Goal: Information Seeking & Learning: Learn about a topic

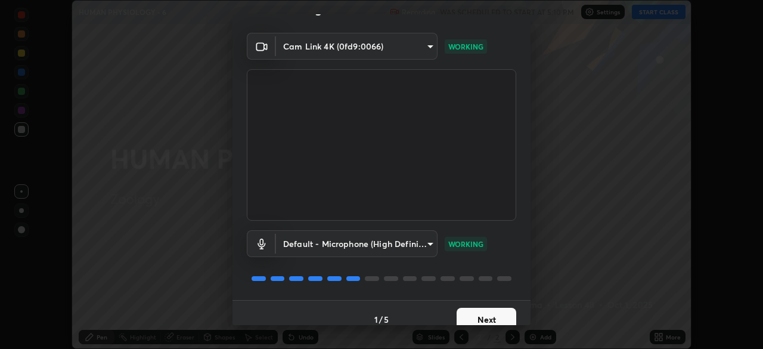
scroll to position [42, 0]
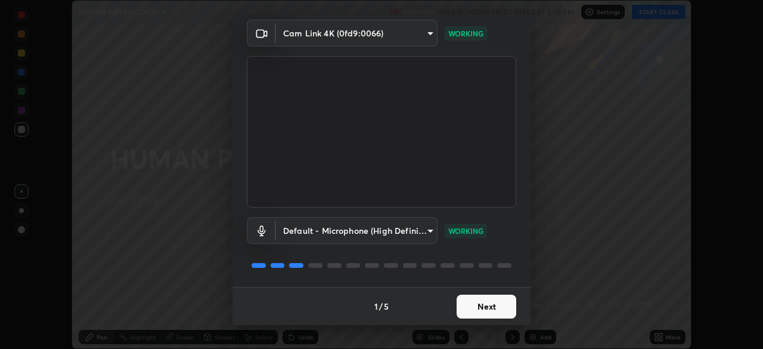
click at [489, 303] on button "Next" at bounding box center [487, 307] width 60 height 24
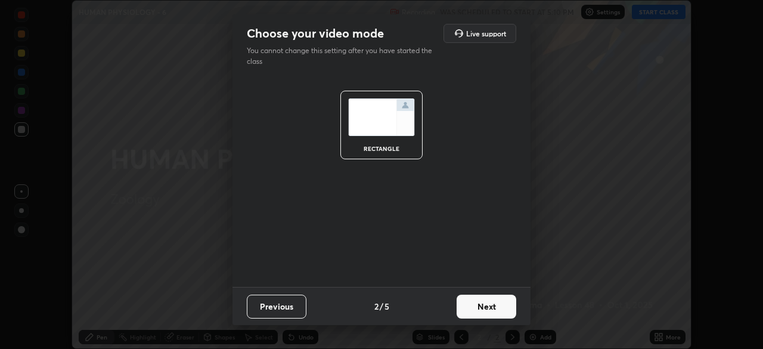
click at [510, 305] on button "Next" at bounding box center [487, 307] width 60 height 24
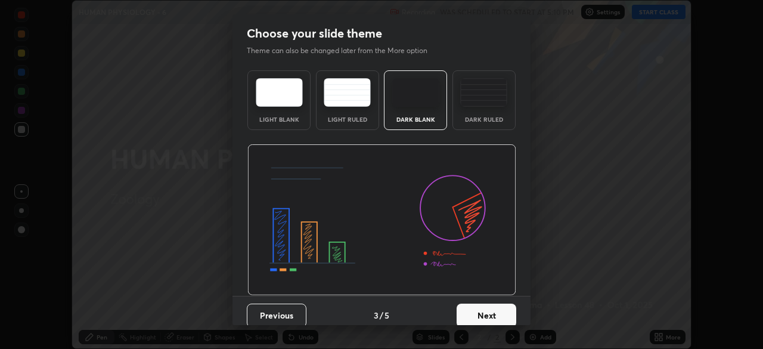
click at [507, 312] on button "Next" at bounding box center [487, 315] width 60 height 24
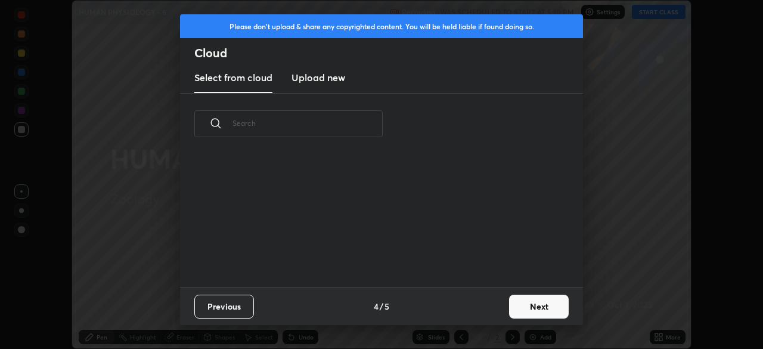
click at [530, 307] on button "Next" at bounding box center [539, 307] width 60 height 24
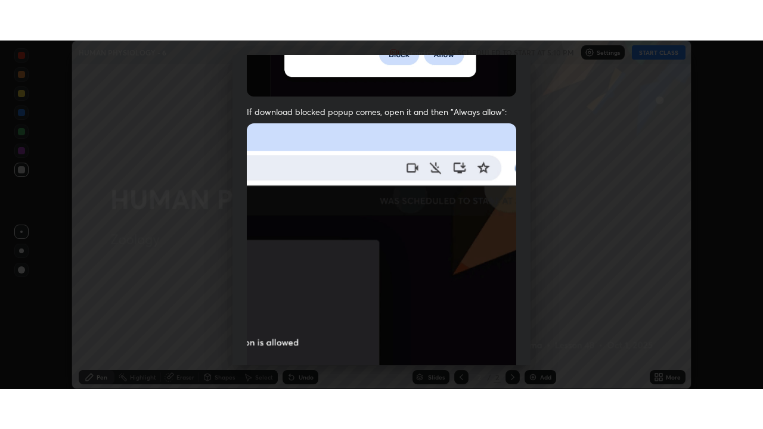
scroll to position [286, 0]
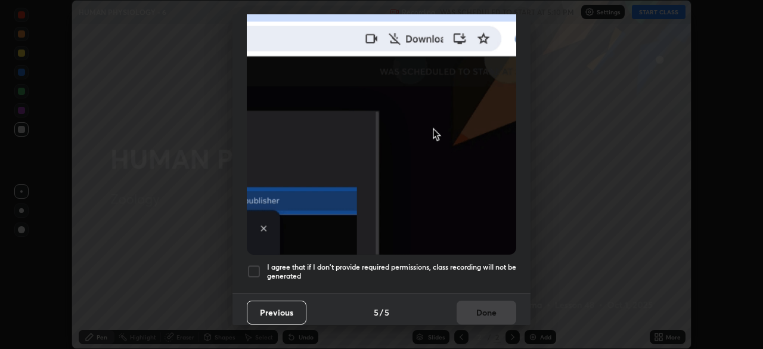
click at [485, 264] on h5 "I agree that if I don't provide required permissions, class recording will not …" at bounding box center [391, 271] width 249 height 18
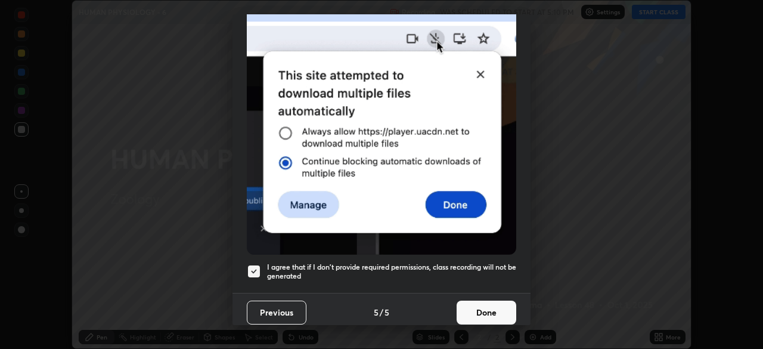
click at [491, 311] on button "Done" at bounding box center [487, 312] width 60 height 24
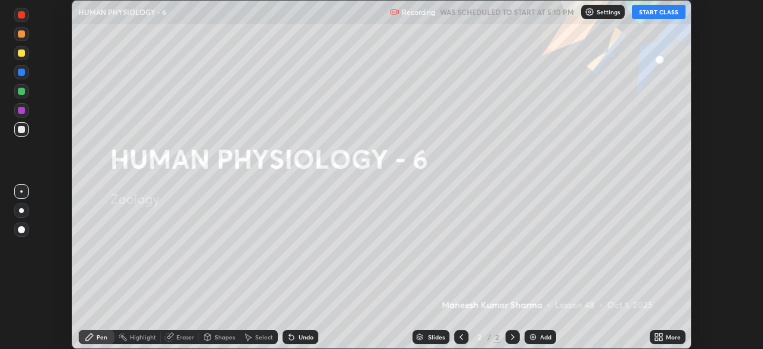
click at [653, 17] on button "START CLASS" at bounding box center [659, 12] width 54 height 14
click at [547, 339] on div "Add" at bounding box center [545, 337] width 11 height 6
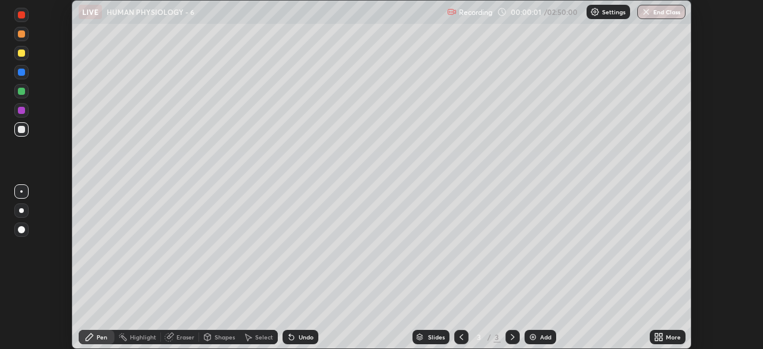
click at [661, 334] on icon at bounding box center [660, 334] width 3 height 3
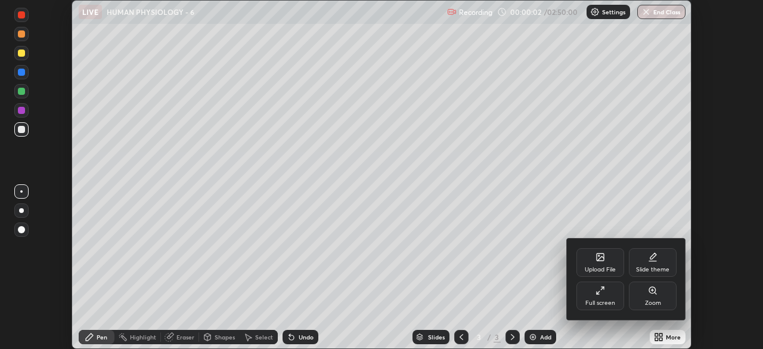
click at [606, 302] on div "Full screen" at bounding box center [600, 303] width 30 height 6
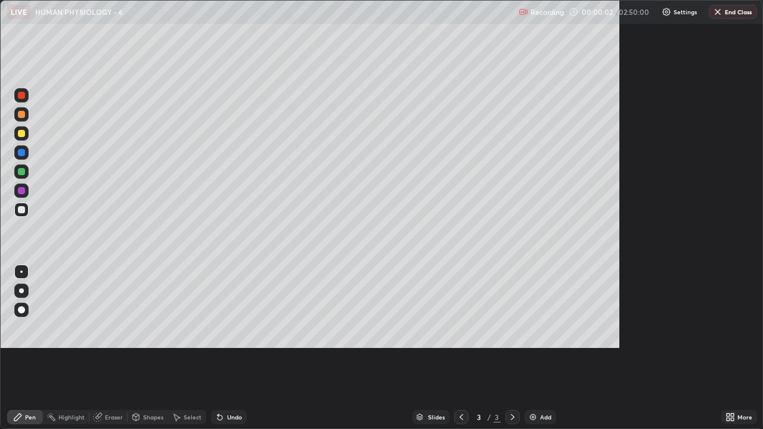
scroll to position [429, 763]
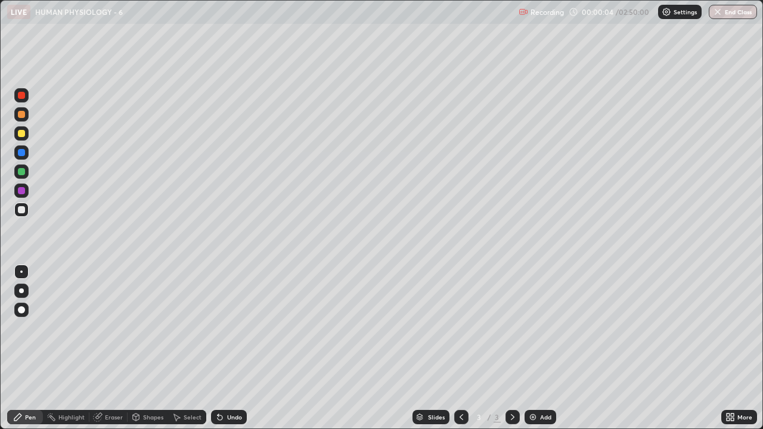
click at [21, 291] on div at bounding box center [21, 291] width 5 height 5
click at [23, 134] on div at bounding box center [21, 133] width 7 height 7
click at [533, 348] on img at bounding box center [533, 418] width 10 height 10
click at [154, 348] on div "Shapes" at bounding box center [153, 417] width 20 height 6
click at [22, 210] on div at bounding box center [21, 209] width 7 height 7
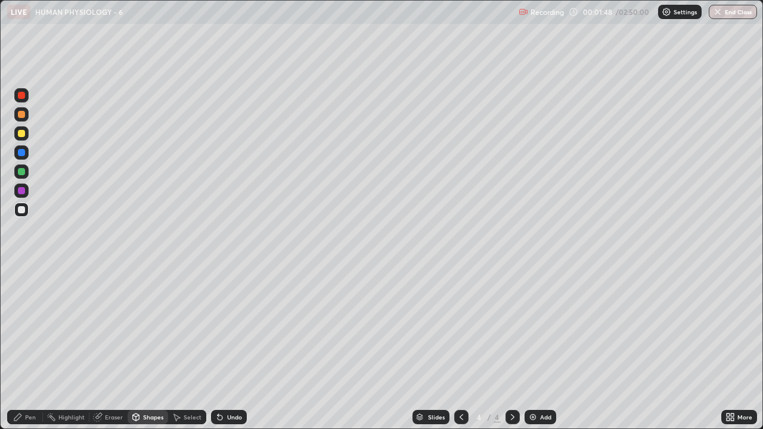
click at [540, 348] on div "Add" at bounding box center [545, 417] width 11 height 6
click at [30, 348] on div "Pen" at bounding box center [30, 417] width 11 height 6
click at [460, 348] on icon at bounding box center [462, 418] width 10 height 10
click at [26, 138] on div at bounding box center [21, 133] width 14 height 14
click at [227, 348] on div "Undo" at bounding box center [234, 417] width 15 height 6
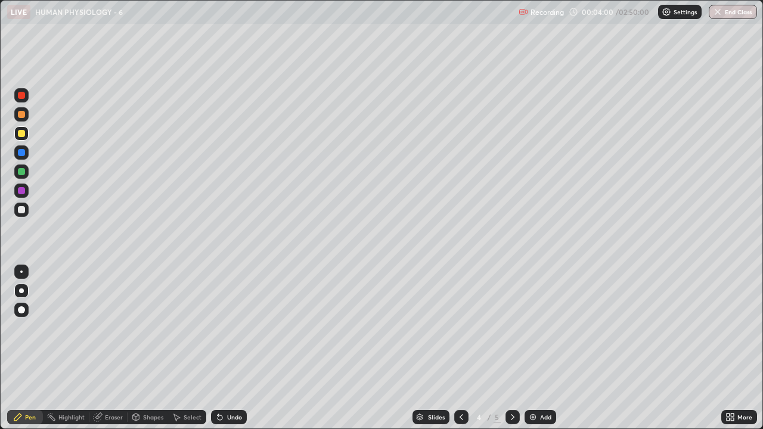
click at [155, 348] on div "Shapes" at bounding box center [153, 417] width 20 height 6
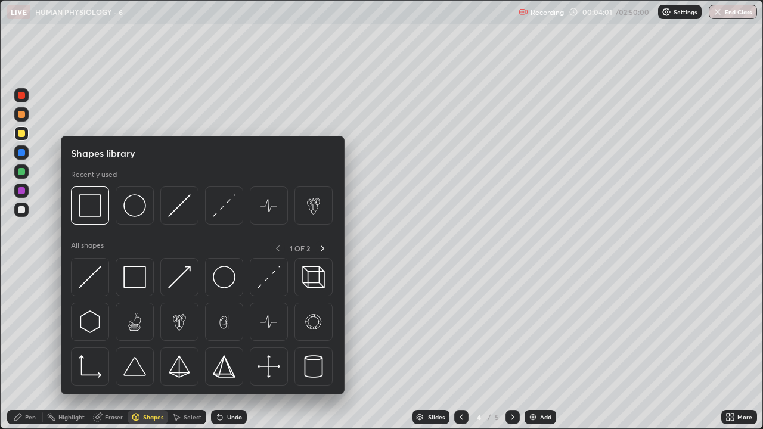
click at [33, 332] on div "Erase all" at bounding box center [21, 215] width 29 height 382
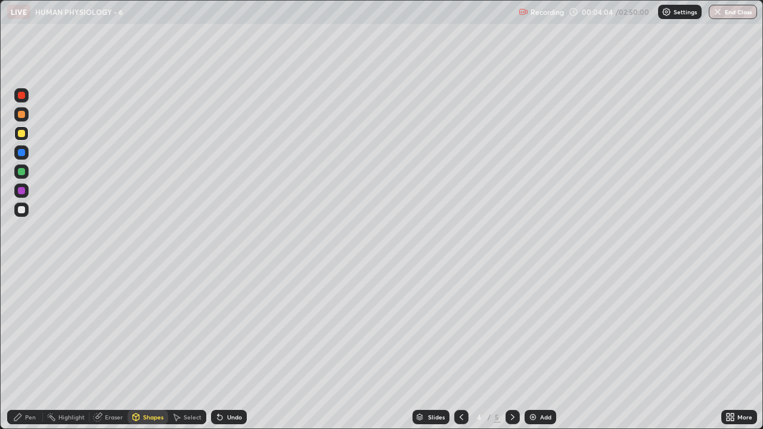
click at [23, 213] on div at bounding box center [21, 209] width 7 height 7
click at [235, 348] on div "Undo" at bounding box center [234, 417] width 15 height 6
click at [35, 348] on div "Pen" at bounding box center [25, 417] width 36 height 14
click at [154, 348] on div "Shapes" at bounding box center [153, 417] width 20 height 6
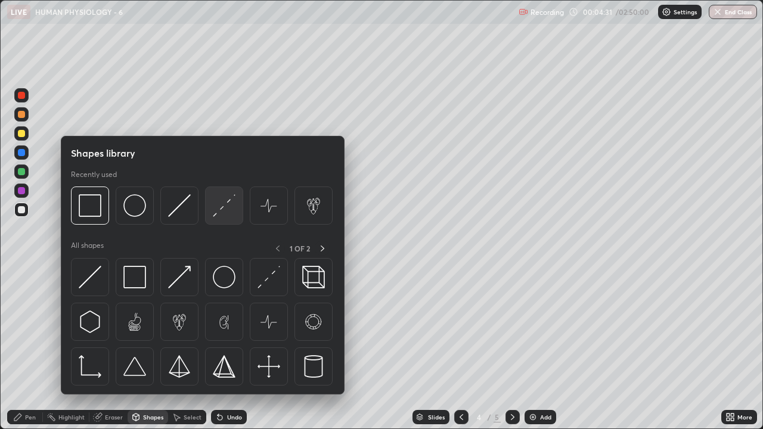
click at [223, 210] on img at bounding box center [224, 205] width 23 height 23
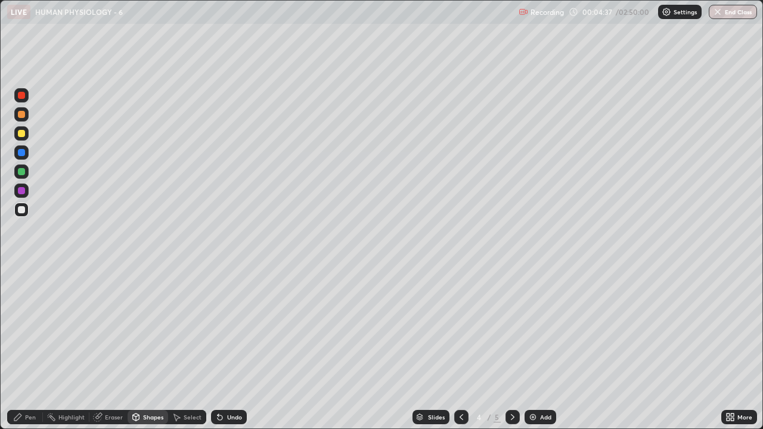
click at [32, 348] on div "Pen" at bounding box center [25, 417] width 36 height 14
click at [537, 348] on div "Add" at bounding box center [541, 417] width 32 height 14
click at [27, 139] on div at bounding box center [21, 133] width 14 height 19
click at [141, 348] on div "Shapes" at bounding box center [148, 417] width 41 height 14
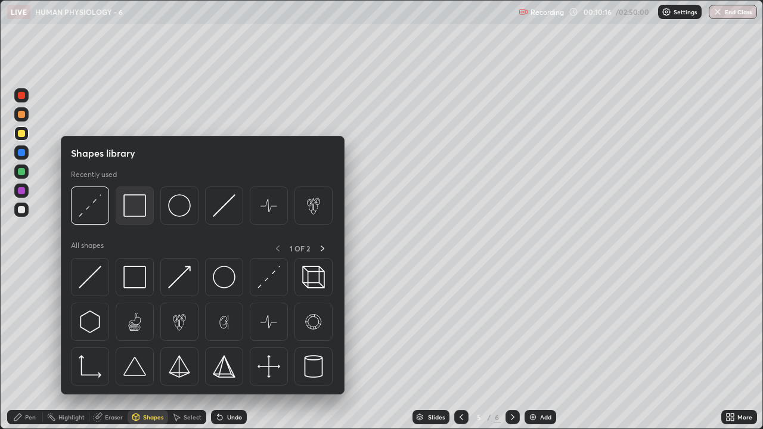
click at [134, 207] on img at bounding box center [134, 205] width 23 height 23
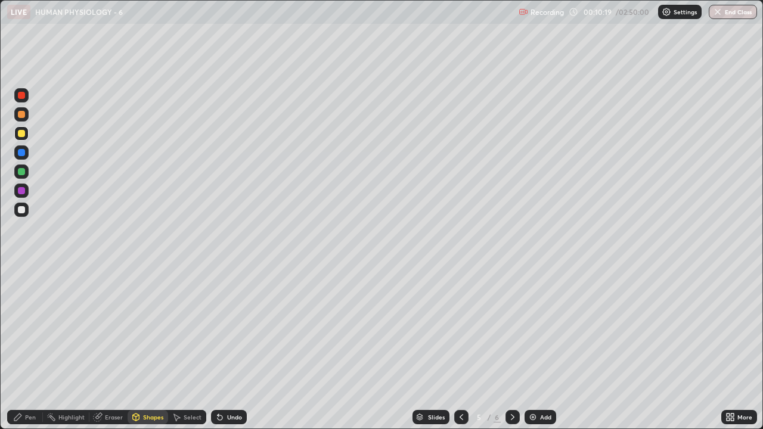
click at [21, 213] on div at bounding box center [21, 209] width 7 height 7
click at [27, 348] on div "Pen" at bounding box center [30, 417] width 11 height 6
click at [143, 348] on div "Shapes" at bounding box center [153, 417] width 20 height 6
click at [32, 344] on div "Erase all" at bounding box center [21, 215] width 29 height 382
click at [30, 348] on div "Pen" at bounding box center [30, 417] width 11 height 6
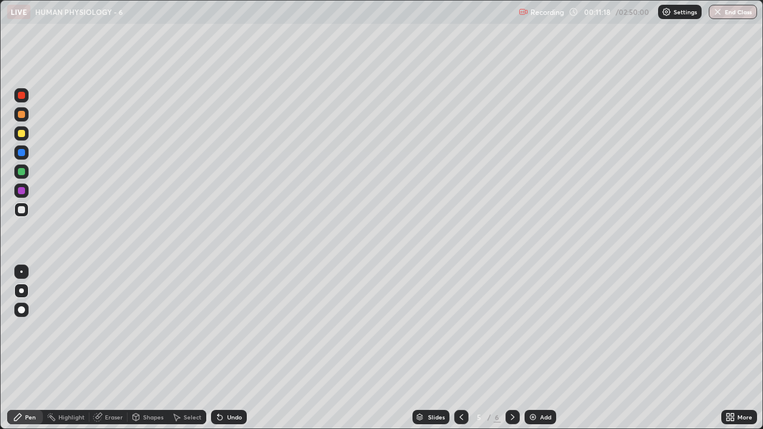
click at [21, 137] on div at bounding box center [21, 133] width 7 height 7
click at [534, 348] on img at bounding box center [533, 418] width 10 height 10
click at [151, 348] on div "Shapes" at bounding box center [153, 417] width 20 height 6
click at [22, 210] on div at bounding box center [21, 209] width 7 height 7
click at [37, 348] on div "Pen" at bounding box center [25, 417] width 36 height 14
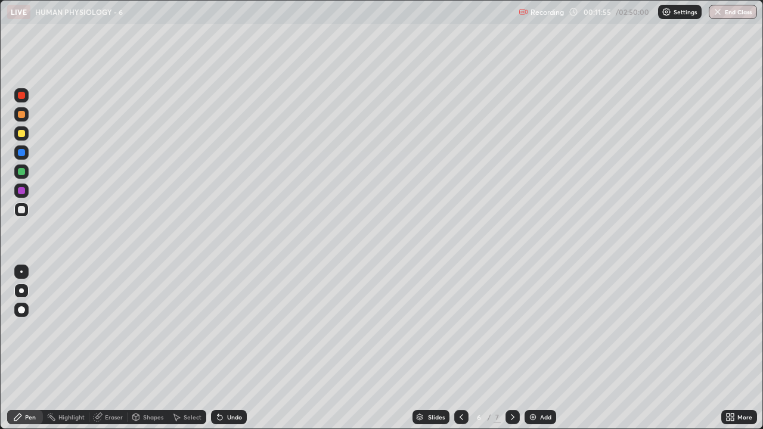
click at [24, 137] on div at bounding box center [21, 133] width 14 height 14
click at [147, 348] on div "Shapes" at bounding box center [153, 417] width 20 height 6
click at [24, 348] on div "Pen" at bounding box center [25, 417] width 36 height 14
click at [24, 211] on div at bounding box center [21, 209] width 7 height 7
click at [462, 348] on icon at bounding box center [462, 418] width 10 height 10
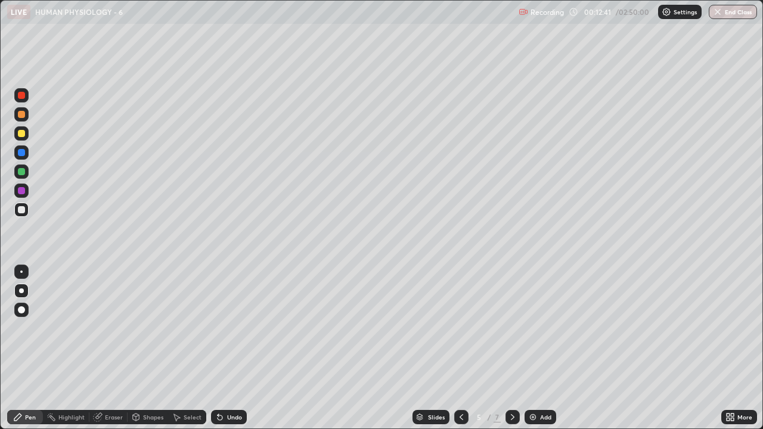
click at [460, 348] on icon at bounding box center [462, 417] width 4 height 6
click at [511, 348] on icon at bounding box center [513, 417] width 4 height 6
click at [534, 348] on img at bounding box center [533, 418] width 10 height 10
click at [528, 348] on img at bounding box center [533, 418] width 10 height 10
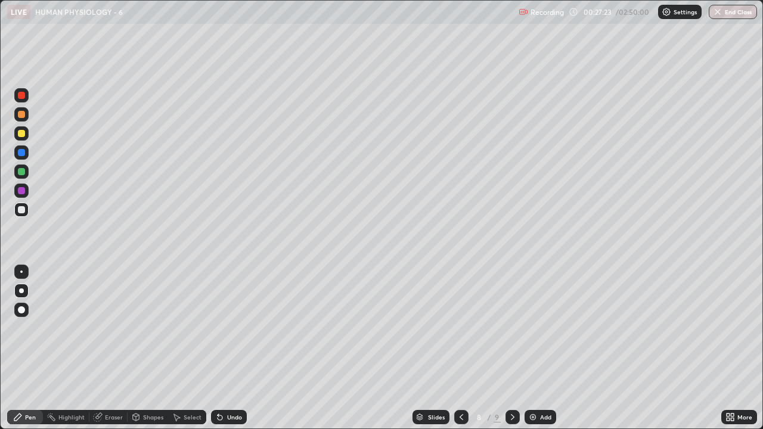
click at [26, 135] on div at bounding box center [21, 133] width 14 height 14
click at [150, 348] on div "Shapes" at bounding box center [153, 417] width 20 height 6
click at [22, 210] on div at bounding box center [21, 209] width 7 height 7
click at [458, 348] on icon at bounding box center [462, 418] width 10 height 10
click at [460, 348] on icon at bounding box center [462, 417] width 4 height 6
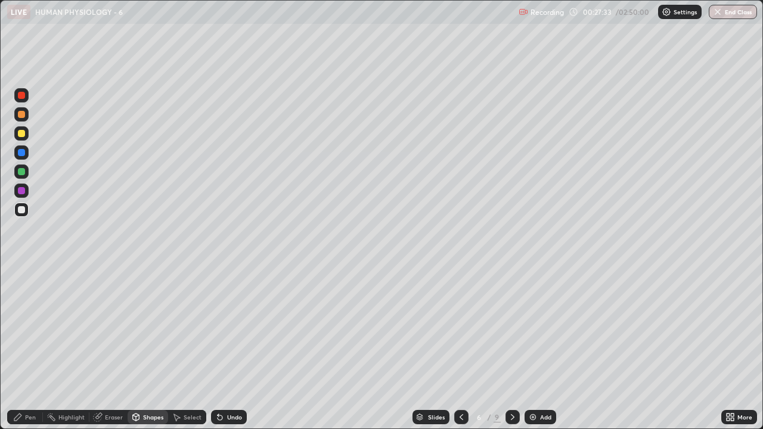
click at [535, 348] on img at bounding box center [533, 418] width 10 height 10
click at [138, 348] on icon at bounding box center [136, 417] width 7 height 7
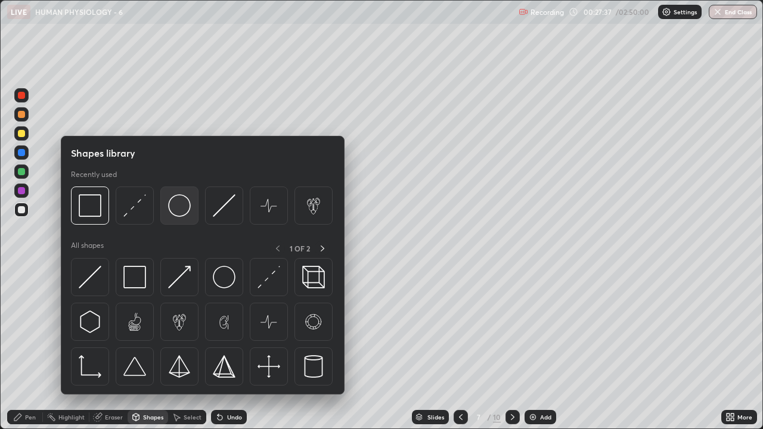
click at [185, 217] on div at bounding box center [179, 206] width 38 height 38
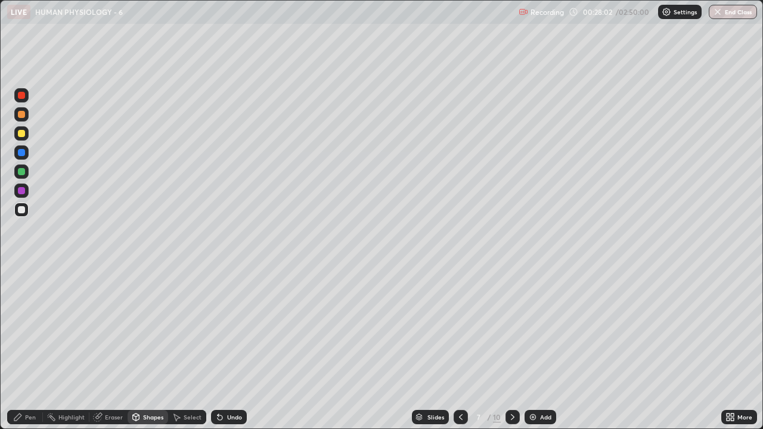
click at [227, 348] on div "Undo" at bounding box center [229, 417] width 36 height 14
click at [27, 348] on div "Pen" at bounding box center [30, 417] width 11 height 6
click at [512, 348] on icon at bounding box center [513, 418] width 10 height 10
click at [506, 348] on div at bounding box center [513, 417] width 14 height 14
click at [540, 348] on div "Add" at bounding box center [545, 417] width 11 height 6
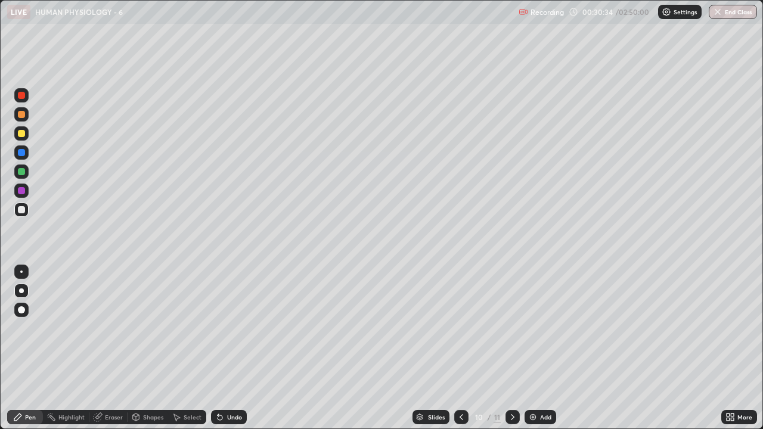
click at [461, 348] on icon at bounding box center [462, 418] width 10 height 10
click at [535, 348] on img at bounding box center [533, 418] width 10 height 10
click at [24, 135] on div at bounding box center [21, 133] width 7 height 7
click at [147, 348] on div "Shapes" at bounding box center [153, 417] width 20 height 6
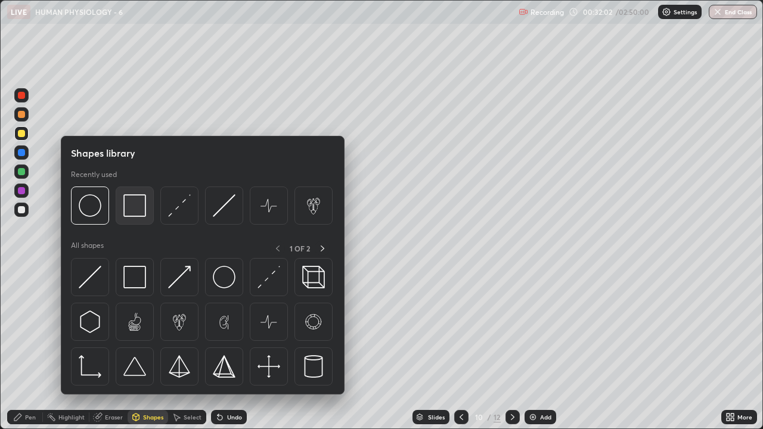
click at [146, 194] on div at bounding box center [135, 206] width 38 height 38
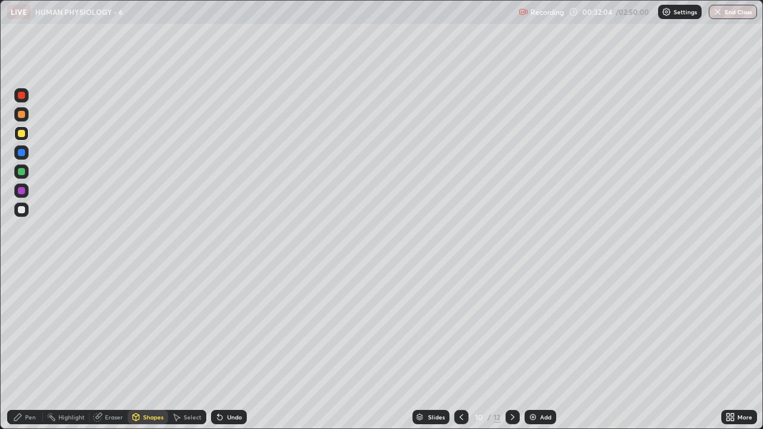
click at [24, 210] on div at bounding box center [21, 209] width 7 height 7
click at [27, 348] on div "Pen" at bounding box center [30, 417] width 11 height 6
click at [543, 348] on div "Add" at bounding box center [545, 417] width 11 height 6
click at [458, 348] on icon at bounding box center [462, 418] width 10 height 10
click at [531, 348] on img at bounding box center [533, 418] width 10 height 10
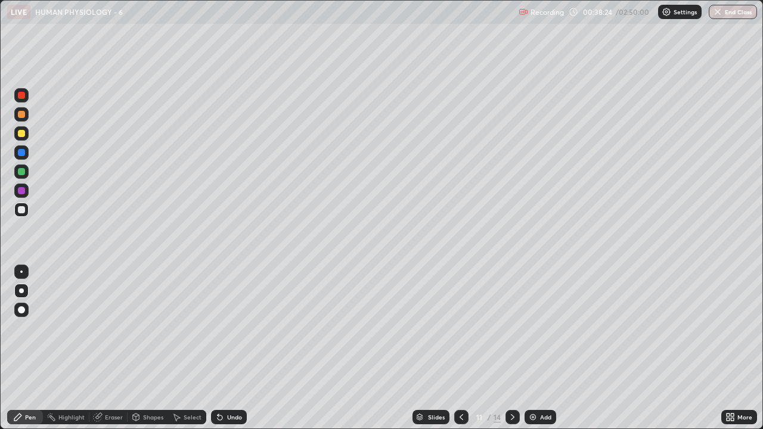
click at [27, 134] on div at bounding box center [21, 133] width 14 height 14
click at [536, 348] on img at bounding box center [533, 418] width 10 height 10
click at [23, 210] on div at bounding box center [21, 209] width 7 height 7
click at [27, 132] on div at bounding box center [21, 133] width 14 height 14
click at [535, 348] on img at bounding box center [533, 418] width 10 height 10
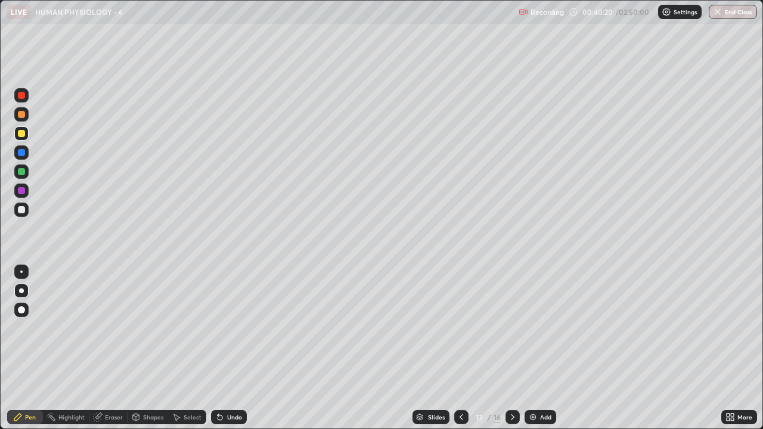
click at [460, 348] on icon at bounding box center [462, 417] width 4 height 6
click at [534, 348] on img at bounding box center [533, 418] width 10 height 10
click at [546, 348] on div "Add" at bounding box center [545, 417] width 11 height 6
click at [237, 348] on div "Undo" at bounding box center [234, 417] width 15 height 6
click at [233, 348] on div "Undo" at bounding box center [234, 417] width 15 height 6
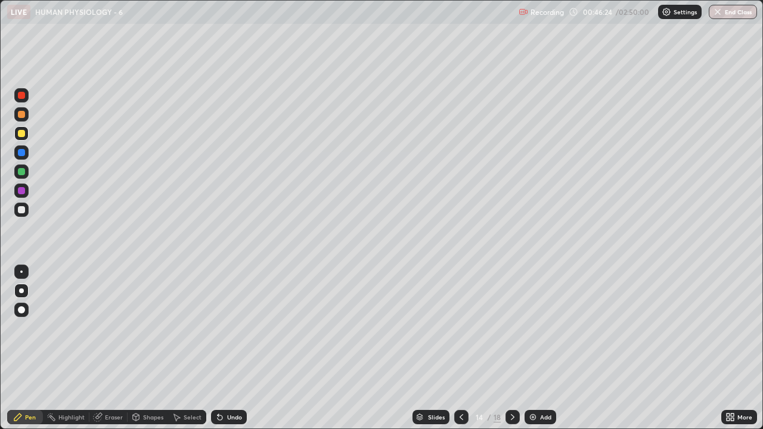
click at [233, 348] on div "Undo" at bounding box center [234, 417] width 15 height 6
click at [535, 348] on img at bounding box center [533, 418] width 10 height 10
click at [461, 348] on icon at bounding box center [462, 418] width 10 height 10
click at [536, 348] on img at bounding box center [533, 418] width 10 height 10
click at [227, 348] on div "Undo" at bounding box center [234, 417] width 15 height 6
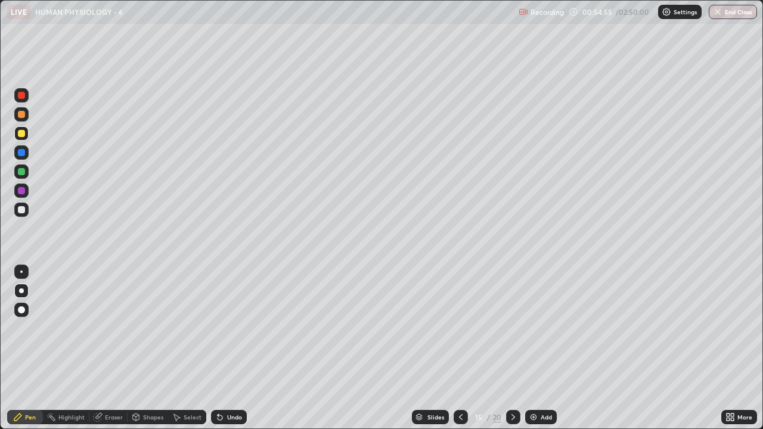
click at [152, 348] on div "Shapes" at bounding box center [153, 417] width 20 height 6
click at [27, 348] on div "Pen" at bounding box center [30, 417] width 11 height 6
click at [22, 213] on div at bounding box center [21, 209] width 7 height 7
click at [148, 348] on div "Shapes" at bounding box center [153, 417] width 20 height 6
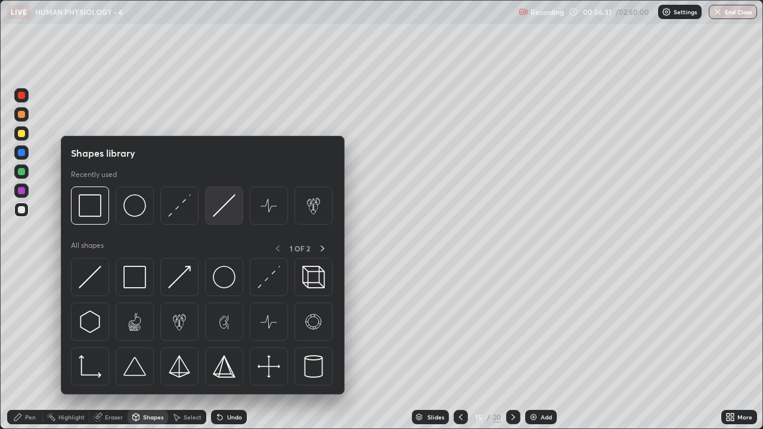
click at [228, 212] on img at bounding box center [224, 205] width 23 height 23
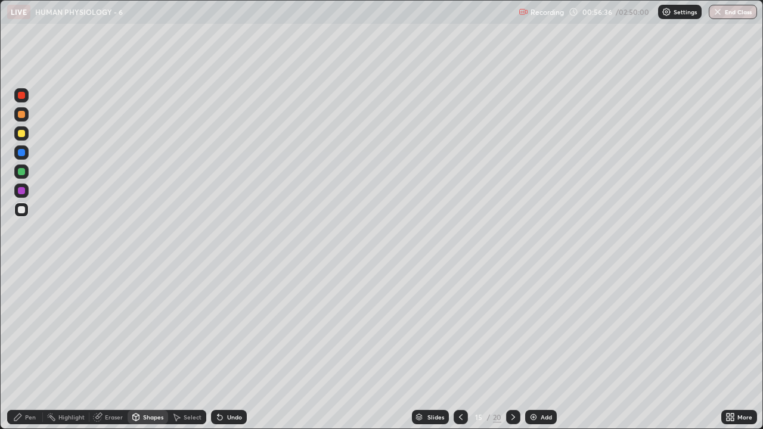
click at [37, 348] on div "Pen" at bounding box center [25, 417] width 36 height 14
click at [550, 348] on div "Add" at bounding box center [546, 417] width 11 height 6
click at [460, 348] on icon at bounding box center [462, 417] width 4 height 6
click at [538, 348] on div "Add" at bounding box center [541, 417] width 32 height 14
click at [529, 348] on img at bounding box center [533, 418] width 10 height 10
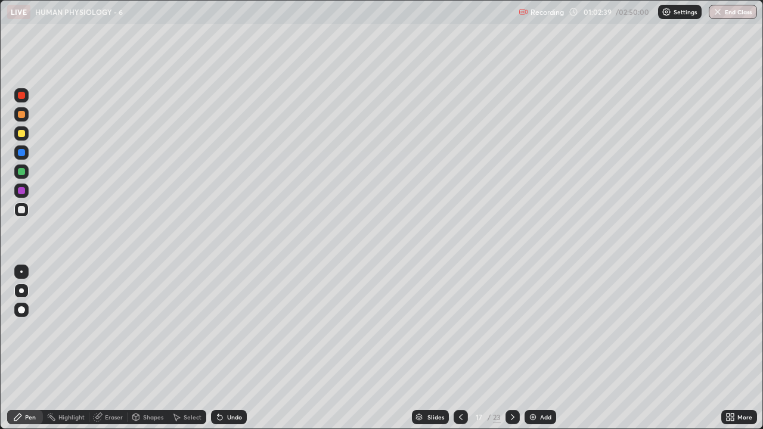
click at [27, 138] on div at bounding box center [21, 133] width 14 height 14
click at [157, 348] on div "Shapes" at bounding box center [153, 417] width 20 height 6
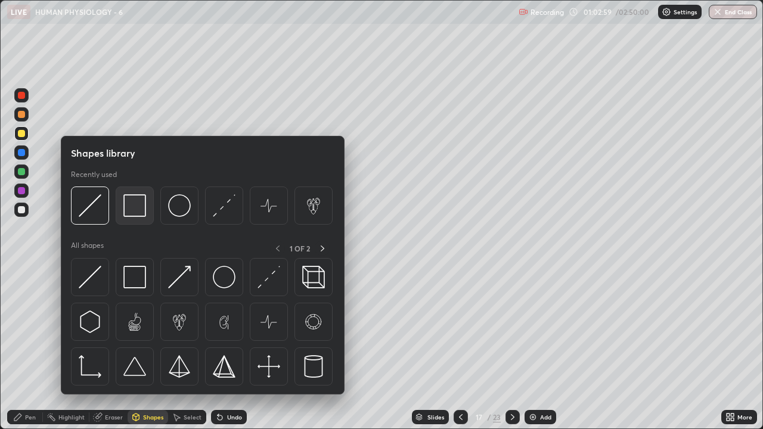
click at [146, 216] on img at bounding box center [134, 205] width 23 height 23
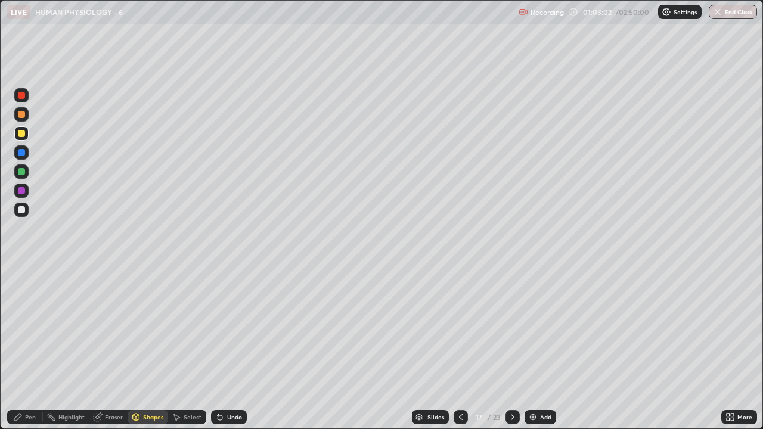
click at [27, 213] on div at bounding box center [21, 210] width 14 height 14
click at [532, 348] on img at bounding box center [533, 418] width 10 height 10
click at [228, 348] on div "Undo" at bounding box center [234, 417] width 15 height 6
click at [34, 348] on div "Pen" at bounding box center [30, 417] width 11 height 6
click at [461, 348] on icon at bounding box center [461, 418] width 10 height 10
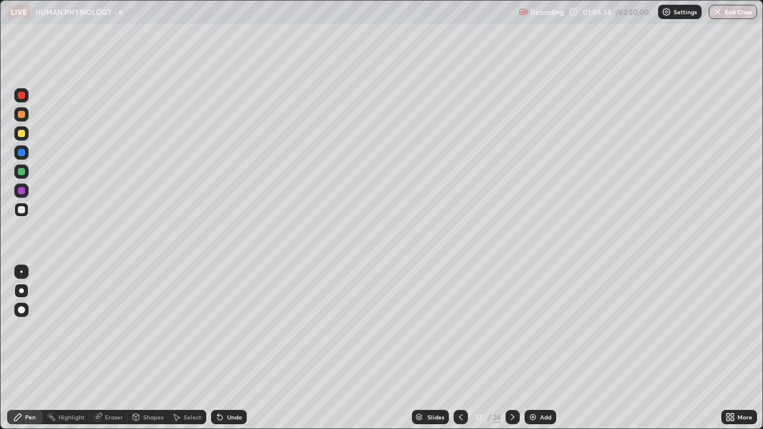
click at [541, 348] on div "Add" at bounding box center [545, 417] width 11 height 6
click at [459, 348] on icon at bounding box center [461, 417] width 4 height 6
click at [21, 172] on div at bounding box center [21, 171] width 7 height 7
click at [532, 348] on img at bounding box center [533, 418] width 10 height 10
click at [22, 134] on div at bounding box center [21, 133] width 7 height 7
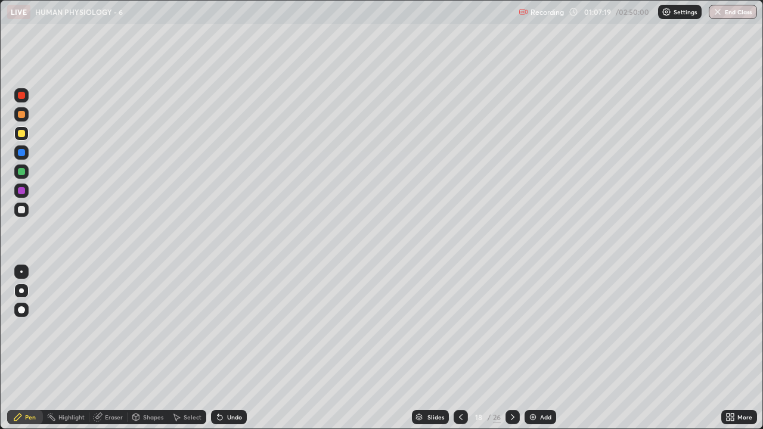
click at [228, 348] on div "Undo" at bounding box center [229, 417] width 36 height 14
click at [227, 348] on div "Undo" at bounding box center [234, 417] width 15 height 6
click at [155, 348] on div "Shapes" at bounding box center [153, 417] width 20 height 6
click at [26, 212] on div at bounding box center [21, 210] width 14 height 14
click at [233, 348] on div "Undo" at bounding box center [234, 417] width 15 height 6
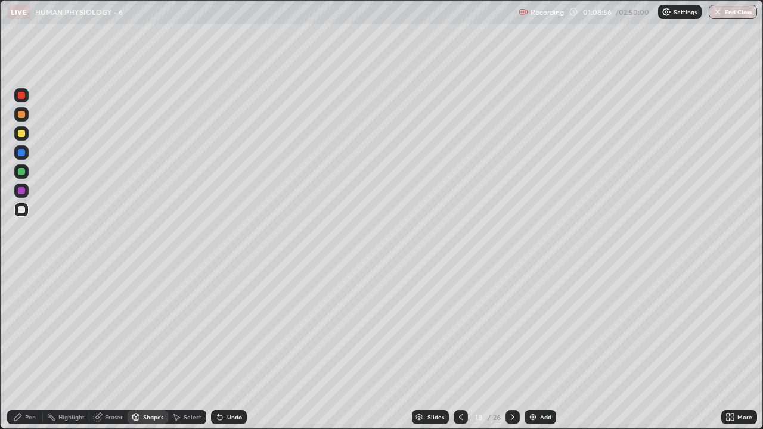
click at [30, 348] on div "Pen" at bounding box center [30, 417] width 11 height 6
click at [117, 348] on div "Eraser" at bounding box center [114, 417] width 18 height 6
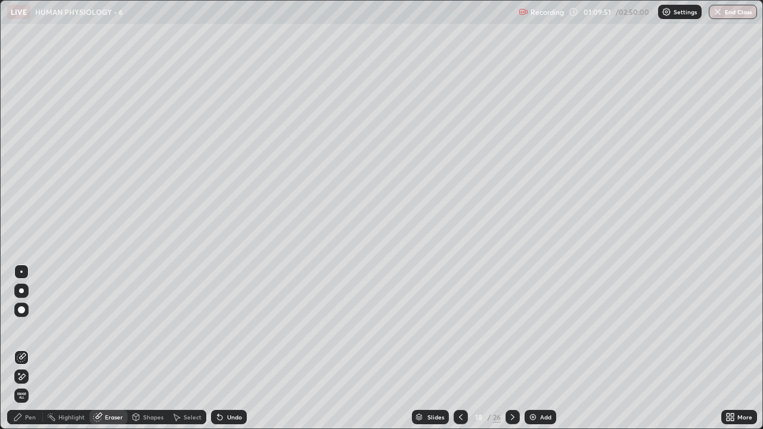
click at [34, 348] on div "Pen" at bounding box center [30, 417] width 11 height 6
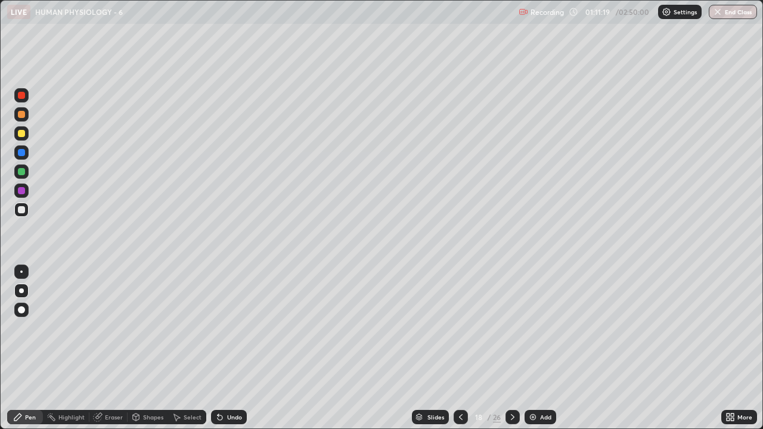
click at [533, 348] on img at bounding box center [533, 418] width 10 height 10
click at [26, 136] on div at bounding box center [21, 133] width 14 height 14
click at [138, 348] on icon at bounding box center [136, 417] width 7 height 7
click at [21, 210] on div at bounding box center [21, 209] width 7 height 7
click at [31, 348] on div "Pen" at bounding box center [30, 417] width 11 height 6
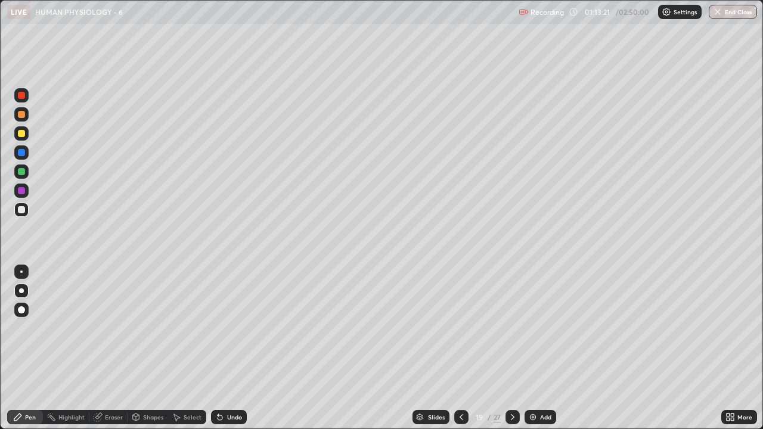
click at [27, 137] on div at bounding box center [21, 133] width 14 height 14
click at [24, 212] on div at bounding box center [21, 209] width 7 height 7
click at [540, 348] on div "Add" at bounding box center [545, 417] width 11 height 6
click at [27, 135] on div at bounding box center [21, 133] width 14 height 14
click at [23, 210] on div at bounding box center [21, 209] width 7 height 7
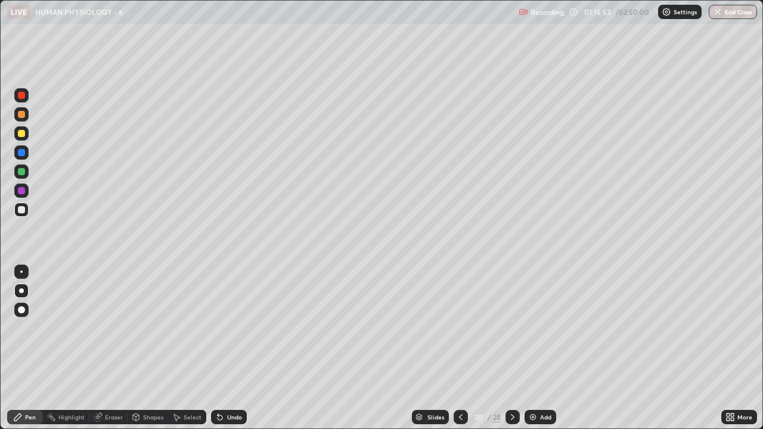
click at [145, 348] on div "Shapes" at bounding box center [153, 417] width 20 height 6
click at [25, 343] on div at bounding box center [21, 246] width 19 height 320
click at [33, 348] on div "Pen" at bounding box center [30, 417] width 11 height 6
click at [23, 135] on div at bounding box center [21, 133] width 7 height 7
click at [26, 172] on div at bounding box center [21, 172] width 14 height 14
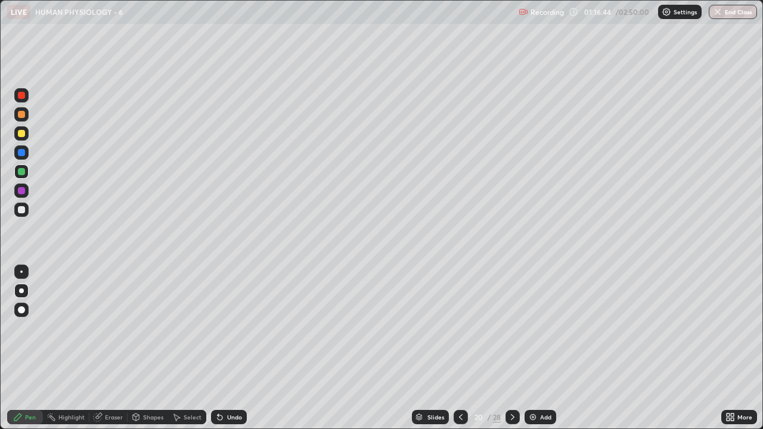
click at [27, 194] on div at bounding box center [21, 191] width 14 height 14
click at [27, 214] on div at bounding box center [21, 210] width 14 height 14
click at [723, 14] on button "End Class" at bounding box center [733, 12] width 48 height 14
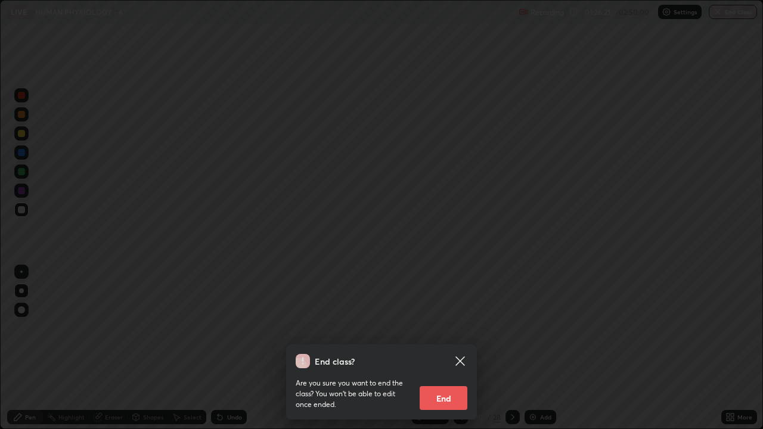
click at [437, 348] on button "End" at bounding box center [444, 398] width 48 height 24
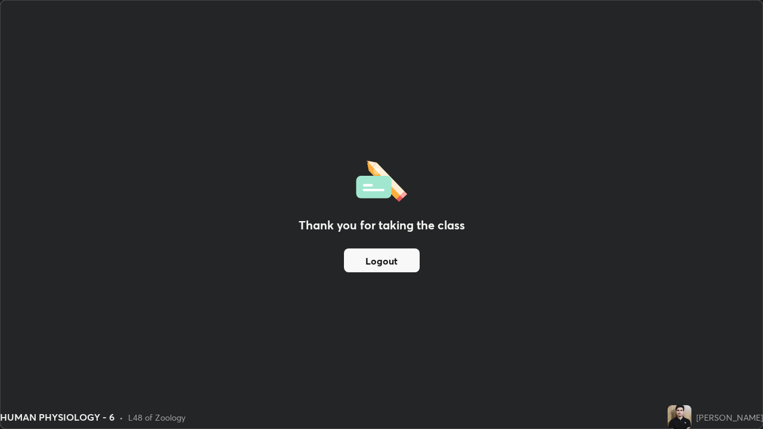
click at [380, 262] on button "Logout" at bounding box center [382, 261] width 76 height 24
